Goal: Information Seeking & Learning: Learn about a topic

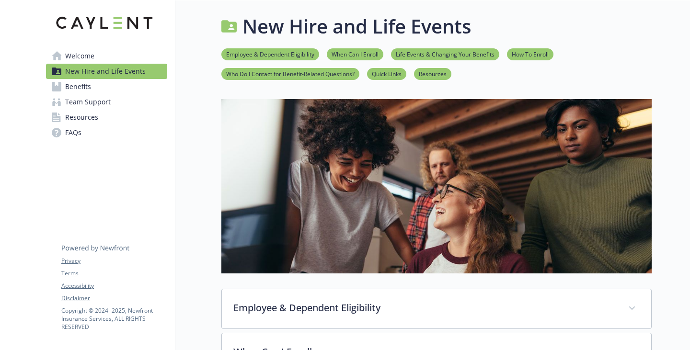
click at [86, 125] on span "Resources" at bounding box center [81, 117] width 33 height 15
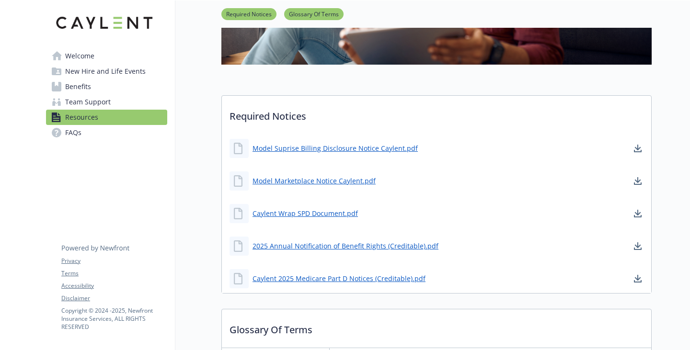
scroll to position [287, 0]
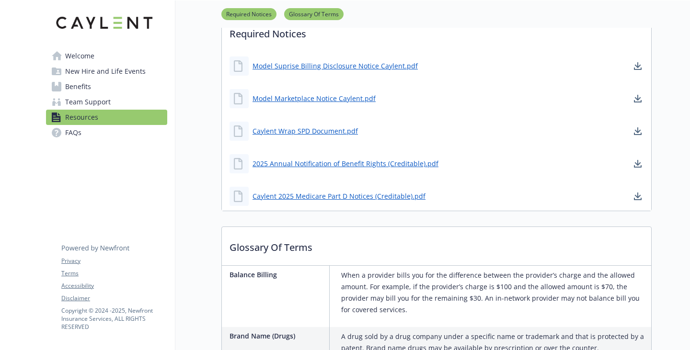
click at [115, 110] on link "Team Support" at bounding box center [106, 101] width 121 height 15
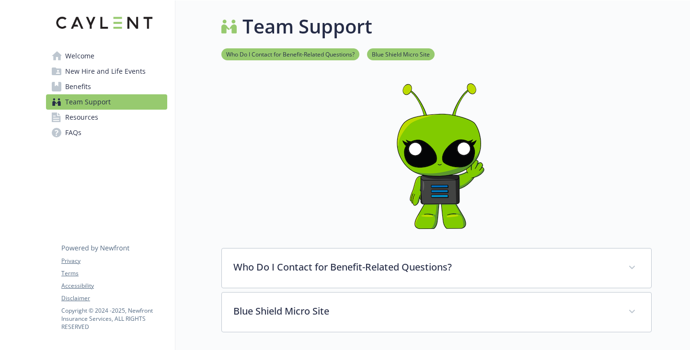
click at [89, 94] on span "Benefits" at bounding box center [78, 86] width 26 height 15
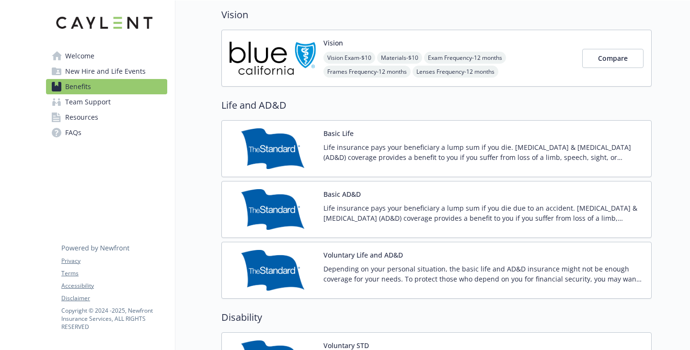
click at [87, 79] on span "New Hire and Life Events" at bounding box center [105, 71] width 80 height 15
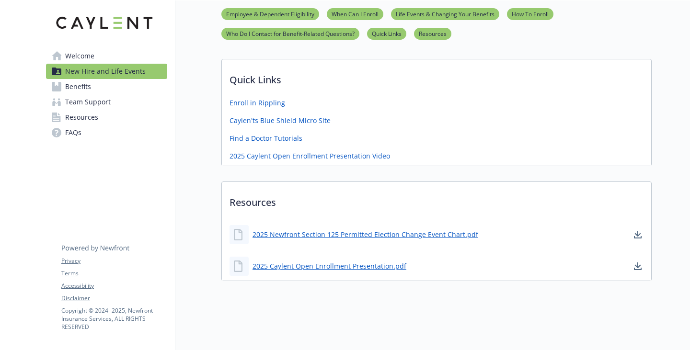
scroll to position [395, 0]
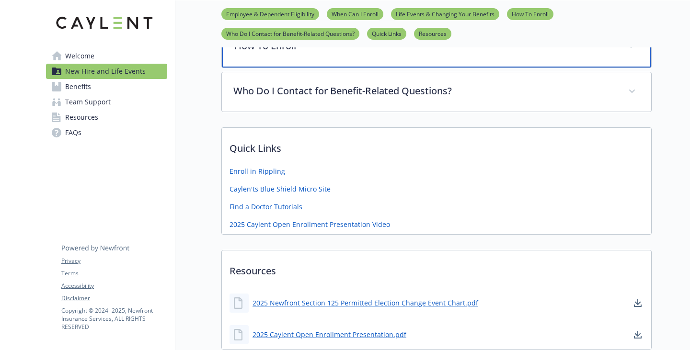
click at [306, 68] on div "How To Enroll" at bounding box center [436, 46] width 429 height 41
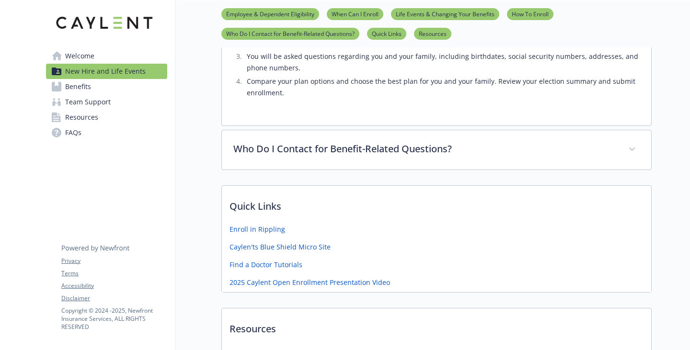
scroll to position [491, 0]
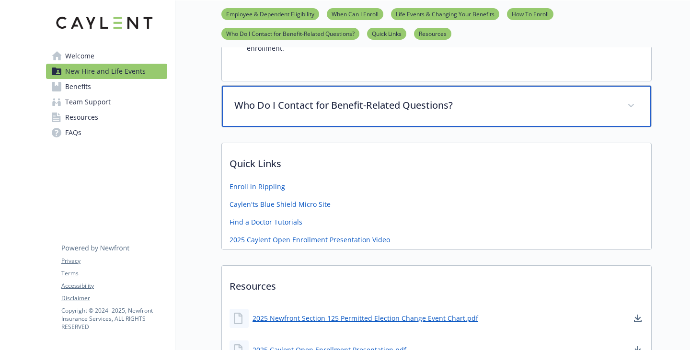
click at [362, 127] on div "Who Do I Contact for Benefit-Related Questions?" at bounding box center [436, 106] width 429 height 41
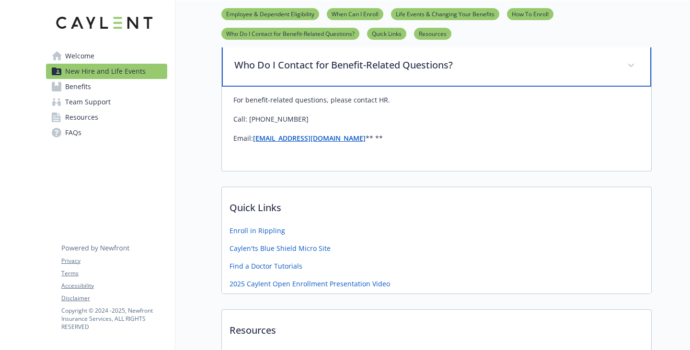
scroll to position [587, 0]
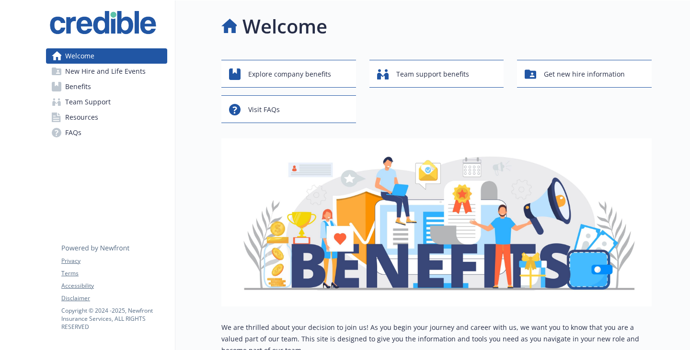
click at [79, 125] on span "Resources" at bounding box center [81, 117] width 33 height 15
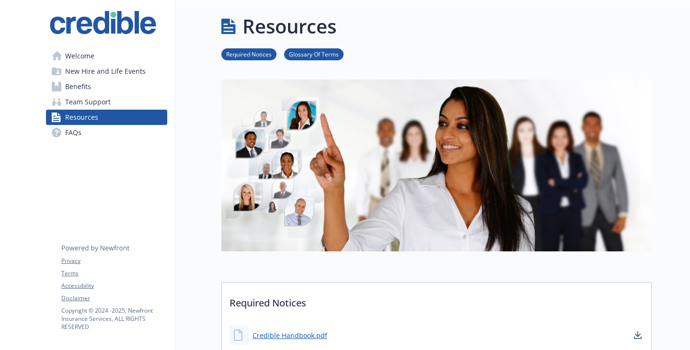
click at [91, 110] on span "Team Support" at bounding box center [87, 101] width 45 height 15
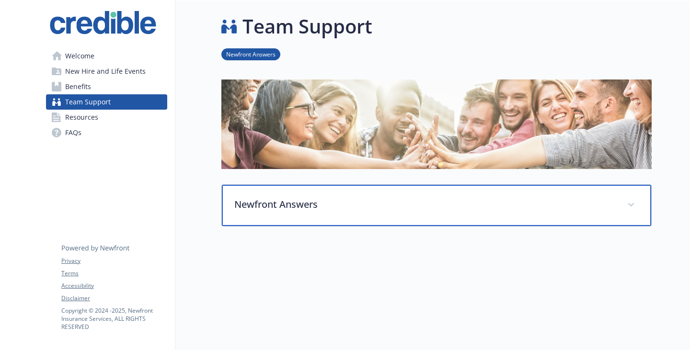
click at [290, 208] on div "Newfront Answers" at bounding box center [436, 205] width 429 height 41
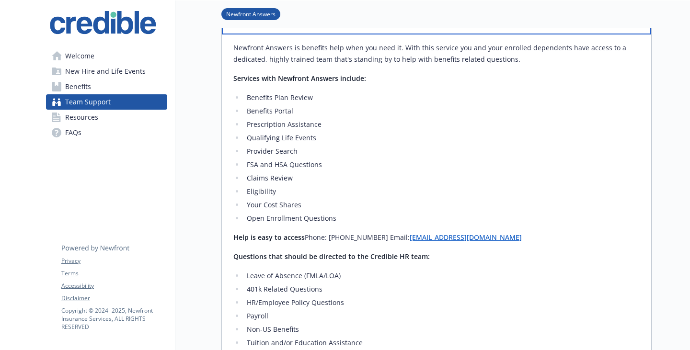
scroll to position [383, 0]
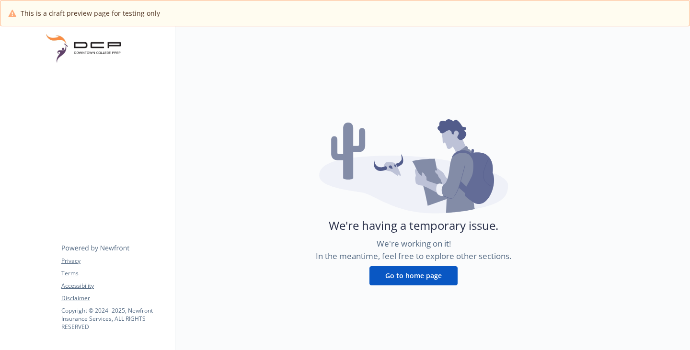
click at [430, 285] on button "Go to home page" at bounding box center [413, 275] width 88 height 19
click at [413, 285] on button "Go to home page" at bounding box center [413, 275] width 88 height 19
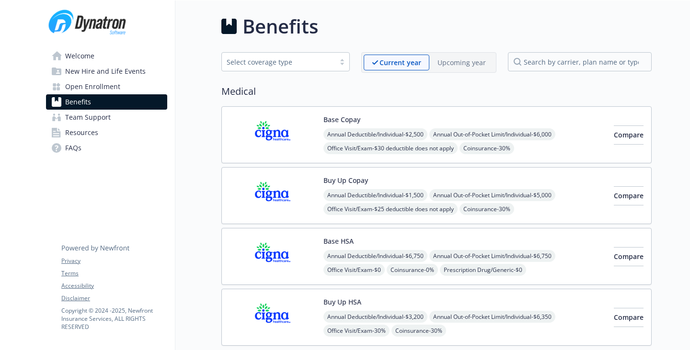
click at [94, 56] on span "Welcome" at bounding box center [79, 55] width 29 height 15
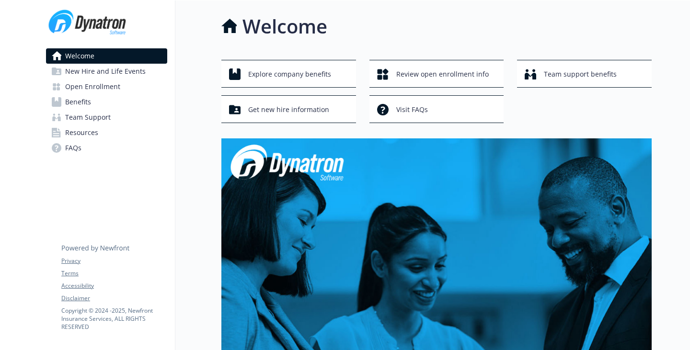
click at [103, 94] on span "Open Enrollment" at bounding box center [92, 86] width 55 height 15
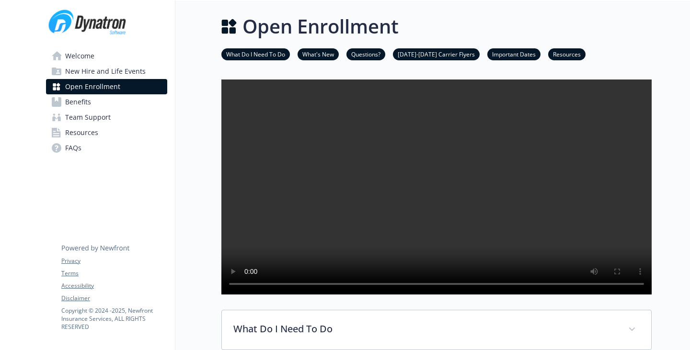
click at [112, 64] on link "Welcome" at bounding box center [106, 55] width 121 height 15
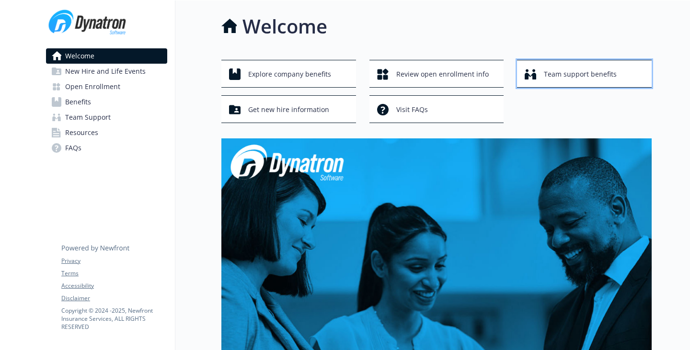
click at [544, 83] on span "Team support benefits" at bounding box center [580, 74] width 73 height 18
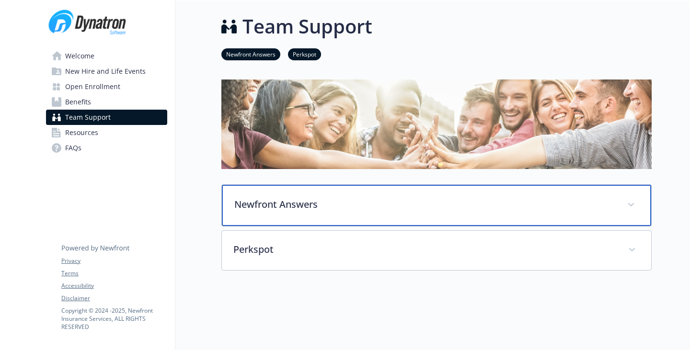
click at [270, 214] on div "Newfront Answers" at bounding box center [436, 205] width 429 height 41
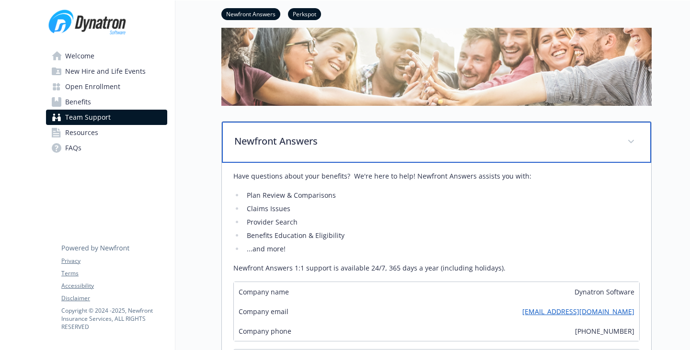
scroll to position [192, 0]
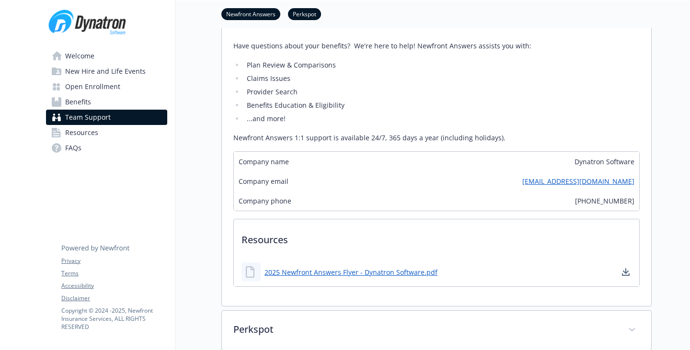
click at [459, 111] on li "Benefits Education & Eligibility" at bounding box center [442, 105] width 396 height 11
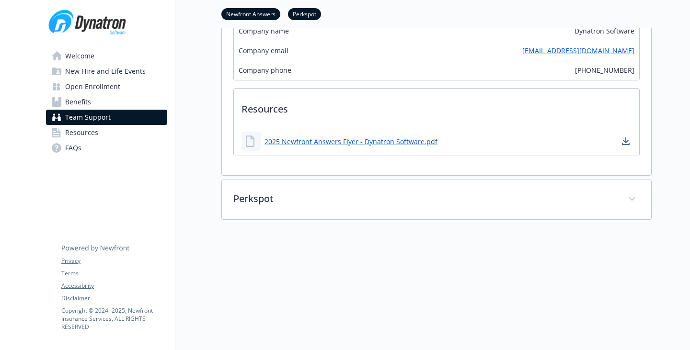
scroll to position [335, 0]
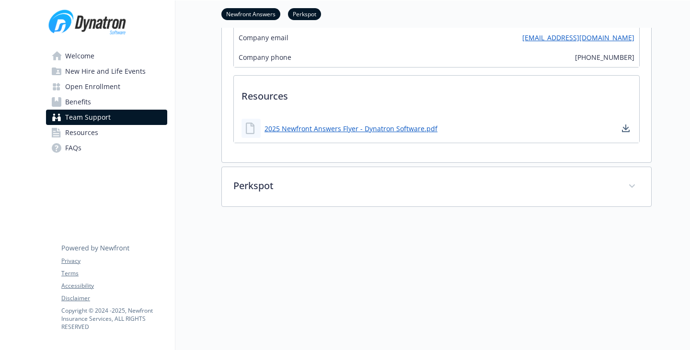
click at [94, 79] on span "New Hire and Life Events" at bounding box center [105, 71] width 80 height 15
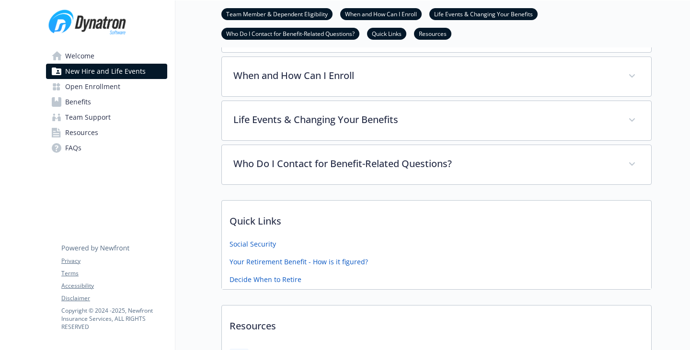
scroll to position [96, 0]
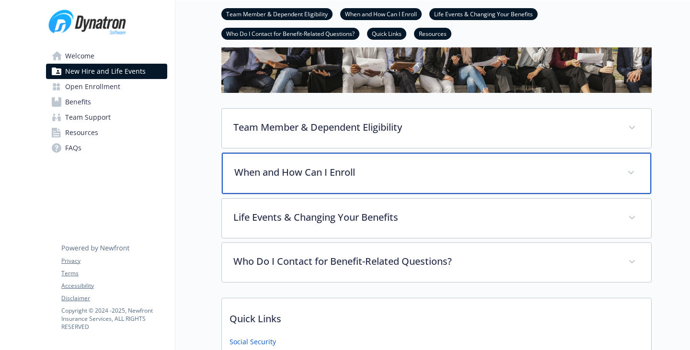
click at [266, 180] on p "When and How Can I Enroll" at bounding box center [424, 172] width 381 height 14
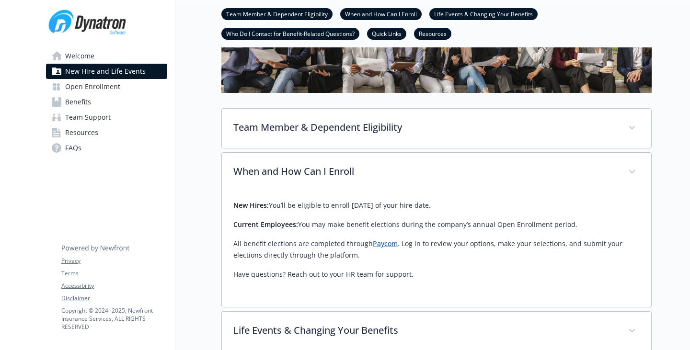
click at [100, 94] on span "Open Enrollment" at bounding box center [92, 86] width 55 height 15
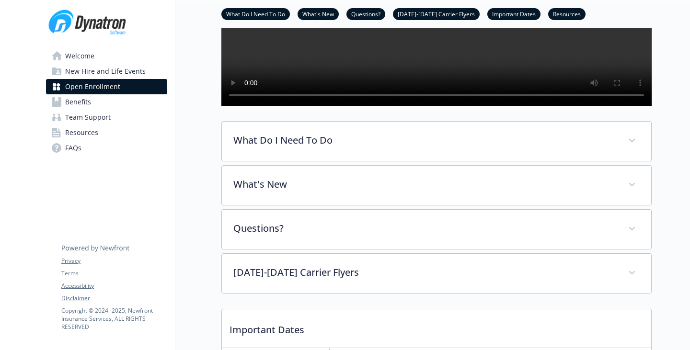
scroll to position [192, 0]
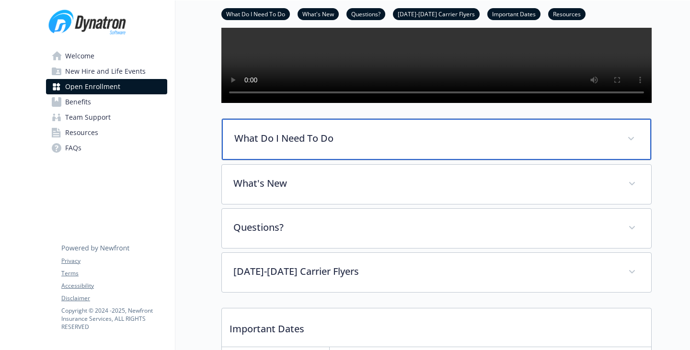
click at [248, 160] on div "What Do I Need To Do" at bounding box center [436, 139] width 429 height 41
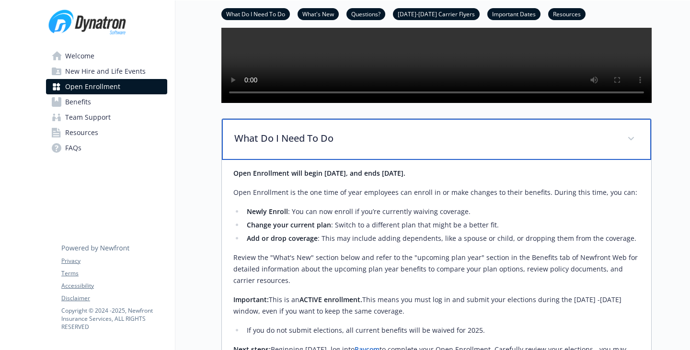
scroll to position [239, 0]
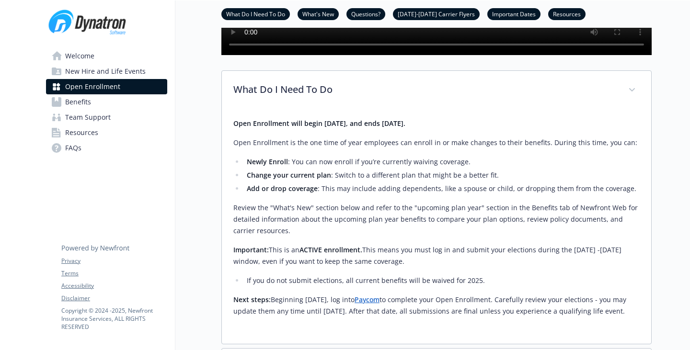
click at [568, 198] on div "Open Enrollment will begin September 8th, 2025, and ends September 17th, 2025. …" at bounding box center [436, 217] width 406 height 199
click at [523, 148] on p "Open Enrollment is the one time of year employees can enroll in or make changes…" at bounding box center [436, 142] width 406 height 11
click at [449, 236] on div "Open Enrollment will begin September 8th, 2025, and ends September 17th, 2025. …" at bounding box center [436, 217] width 406 height 199
click at [442, 148] on p "Open Enrollment is the one time of year employees can enroll in or make changes…" at bounding box center [436, 142] width 406 height 11
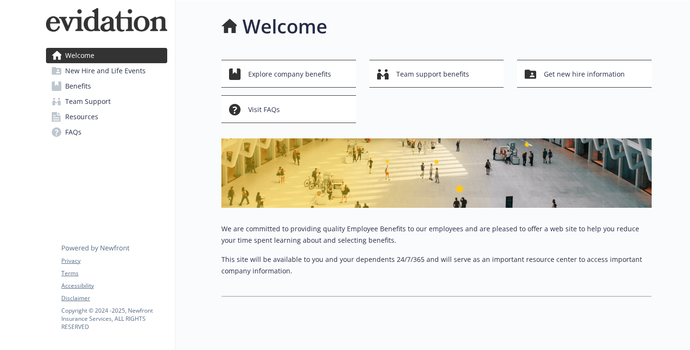
click at [107, 109] on span "Team Support" at bounding box center [87, 101] width 45 height 15
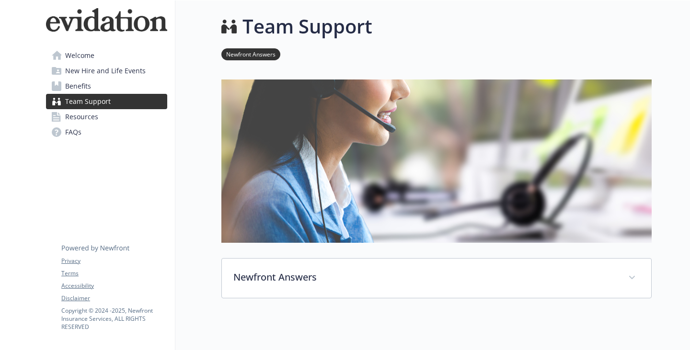
click at [234, 141] on img at bounding box center [436, 160] width 430 height 163
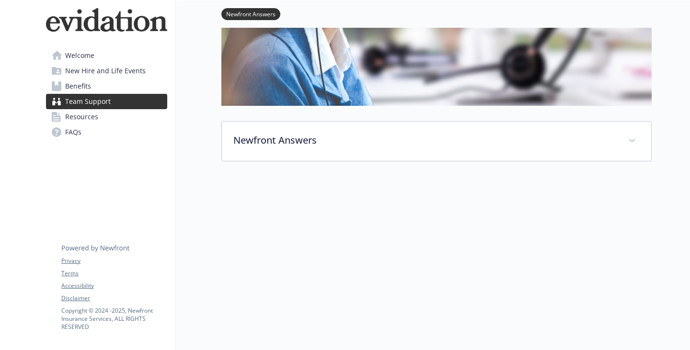
scroll to position [175, 0]
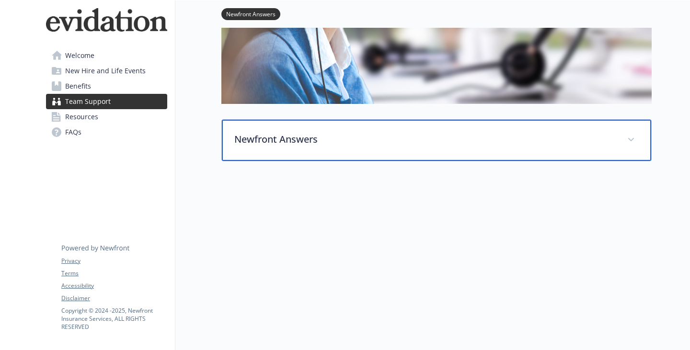
click at [252, 136] on div "Newfront Answers" at bounding box center [436, 140] width 429 height 41
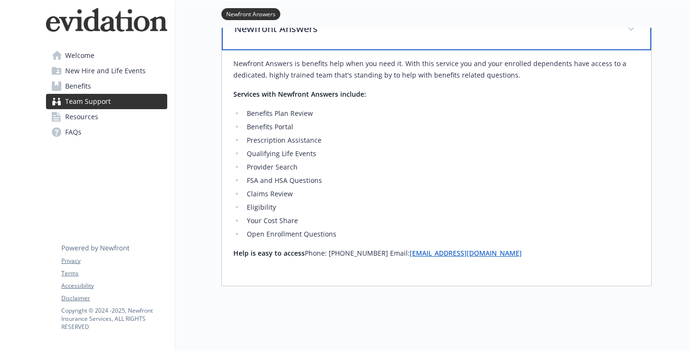
scroll to position [366, 0]
